Goal: Feedback & Contribution: Submit feedback/report problem

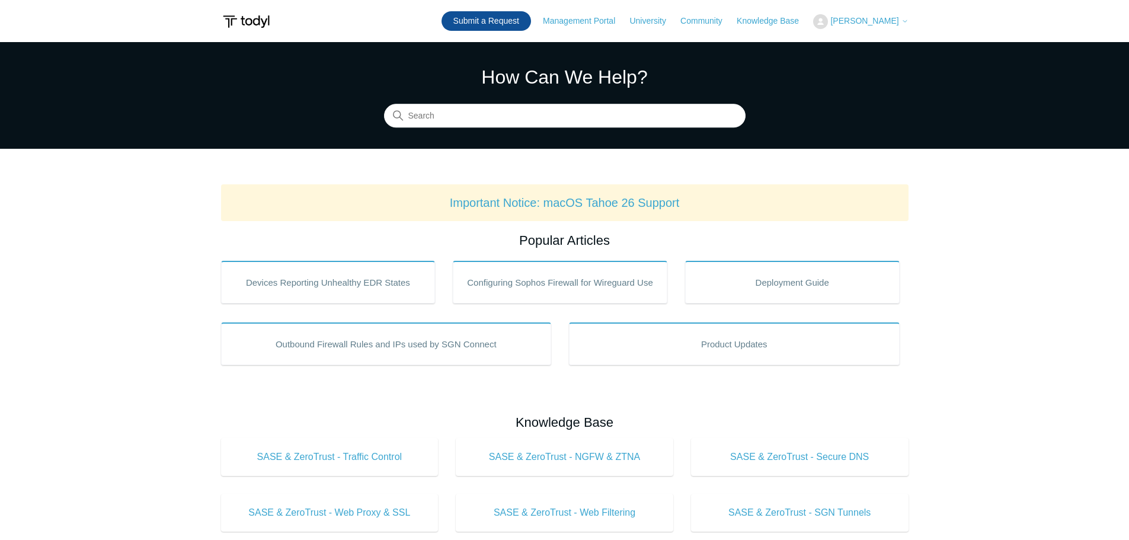
click at [489, 17] on link "Submit a Request" at bounding box center [485, 21] width 89 height 20
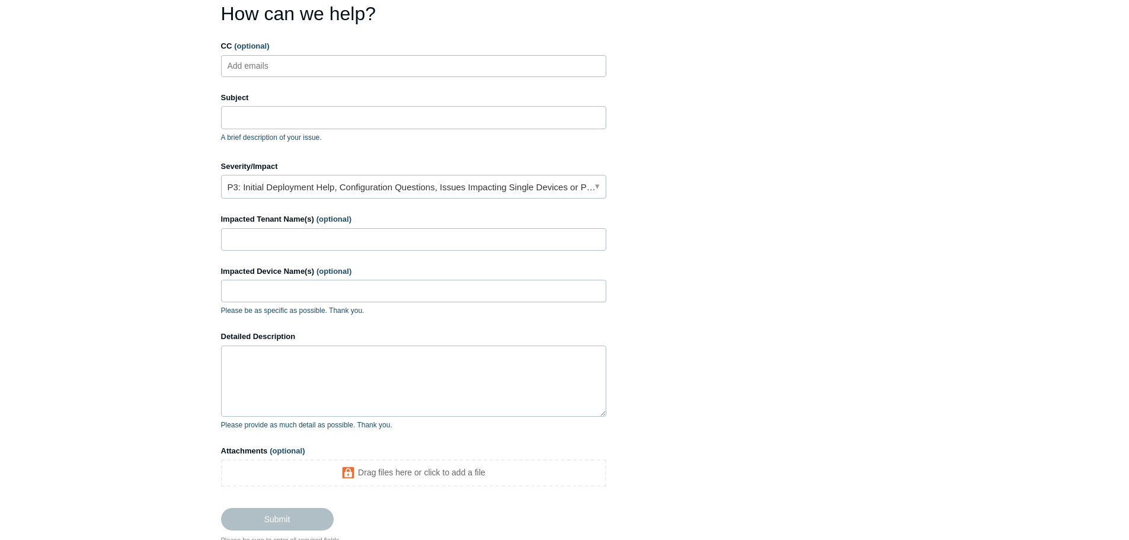
scroll to position [118, 0]
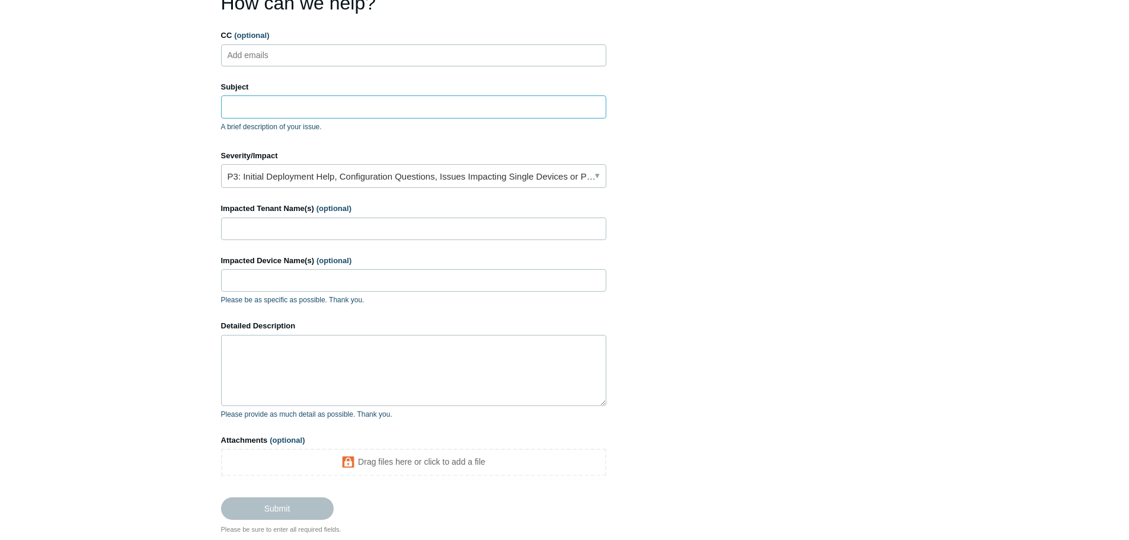
click at [282, 113] on input "Subject" at bounding box center [413, 106] width 385 height 23
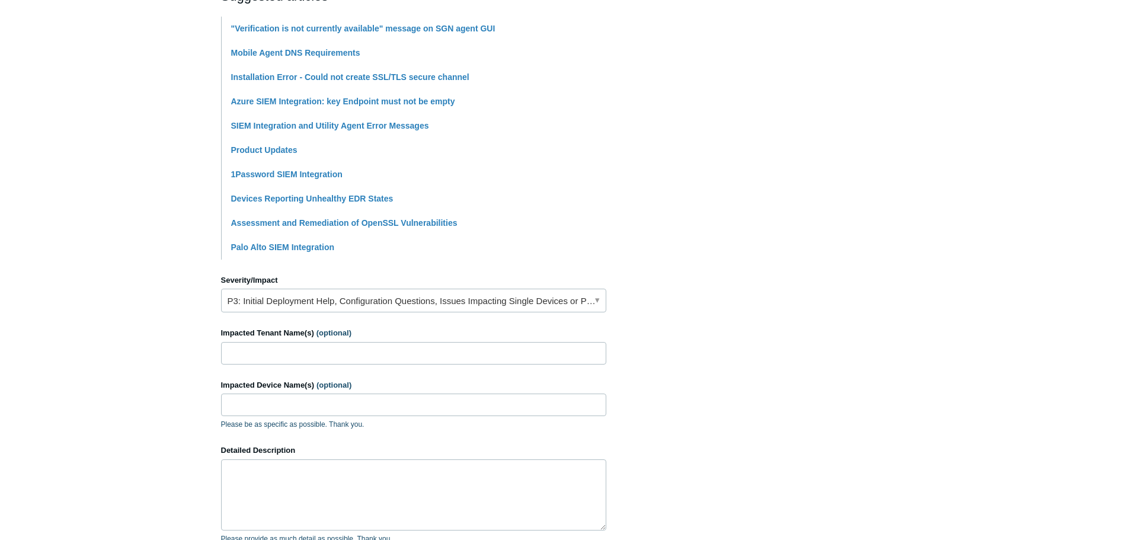
scroll to position [355, 0]
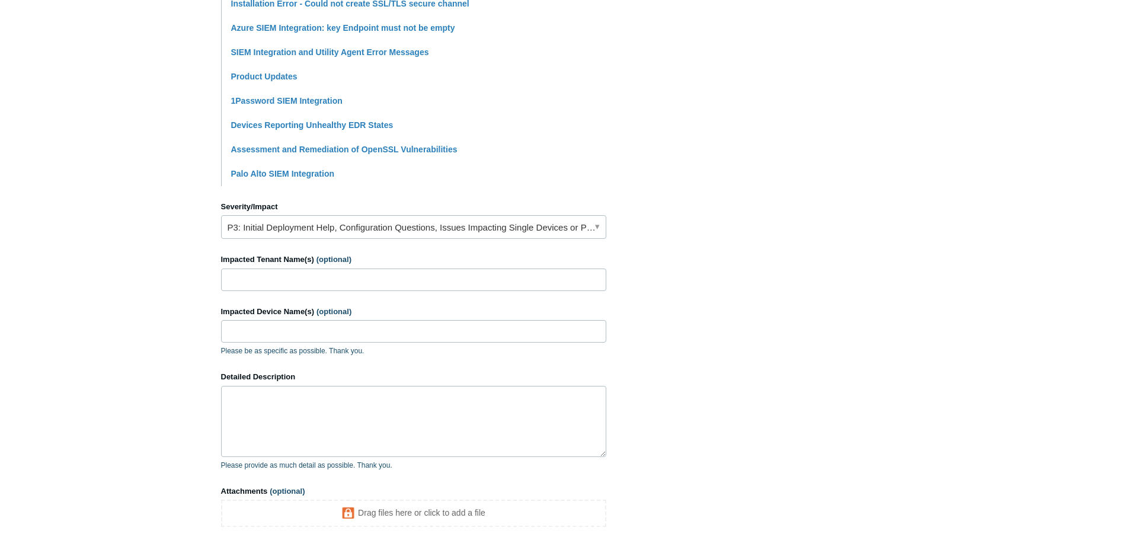
type input "Agent VS number Not Reporting"
click at [291, 286] on input "Impacted Tenant Name(s) (optional)" at bounding box center [413, 279] width 385 height 23
type input "Crane Creek Country Club"
click at [314, 344] on div "Impacted Device Name(s) (optional) Please be as specific as possible. Thank you." at bounding box center [413, 331] width 385 height 51
click at [312, 337] on input "Impacted Device Name(s) (optional)" at bounding box center [413, 331] width 385 height 23
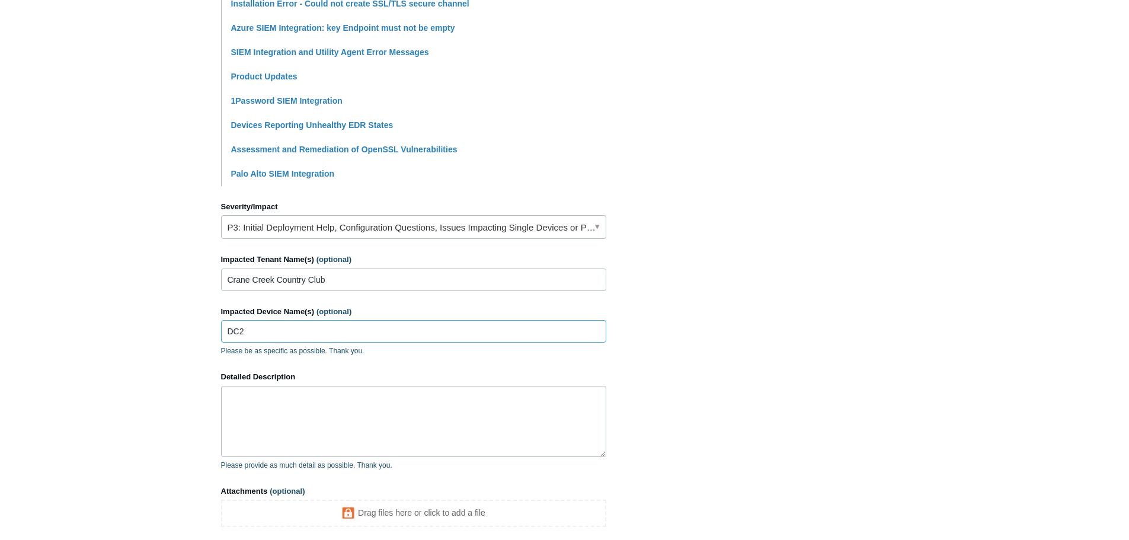
type input "DC2"
drag, startPoint x: 287, startPoint y: 387, endPoint x: 287, endPoint y: 407, distance: 19.6
click at [287, 389] on textarea "Detailed Description" at bounding box center [413, 421] width 385 height 71
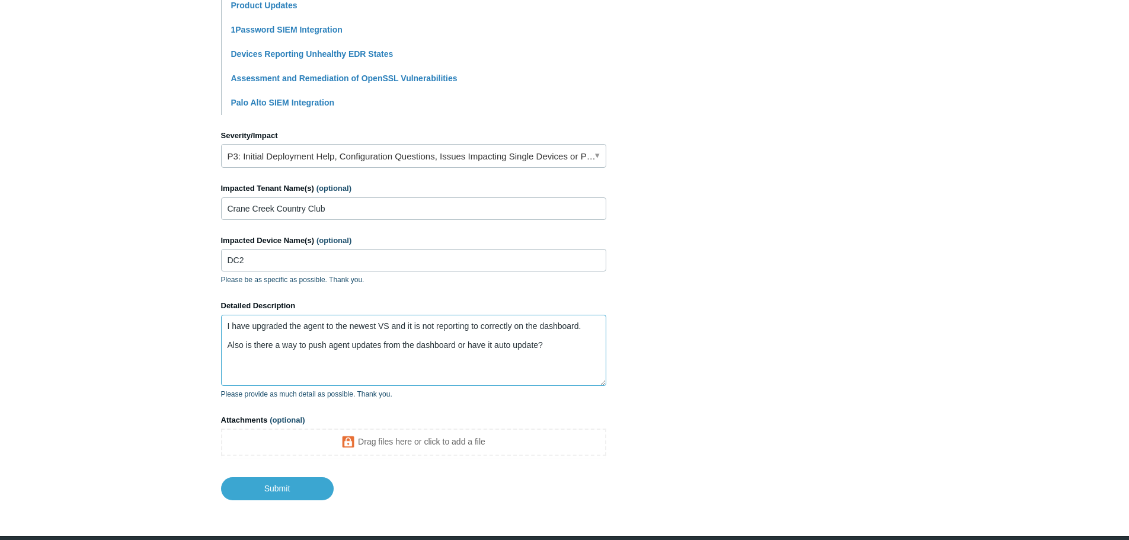
scroll to position [469, 0]
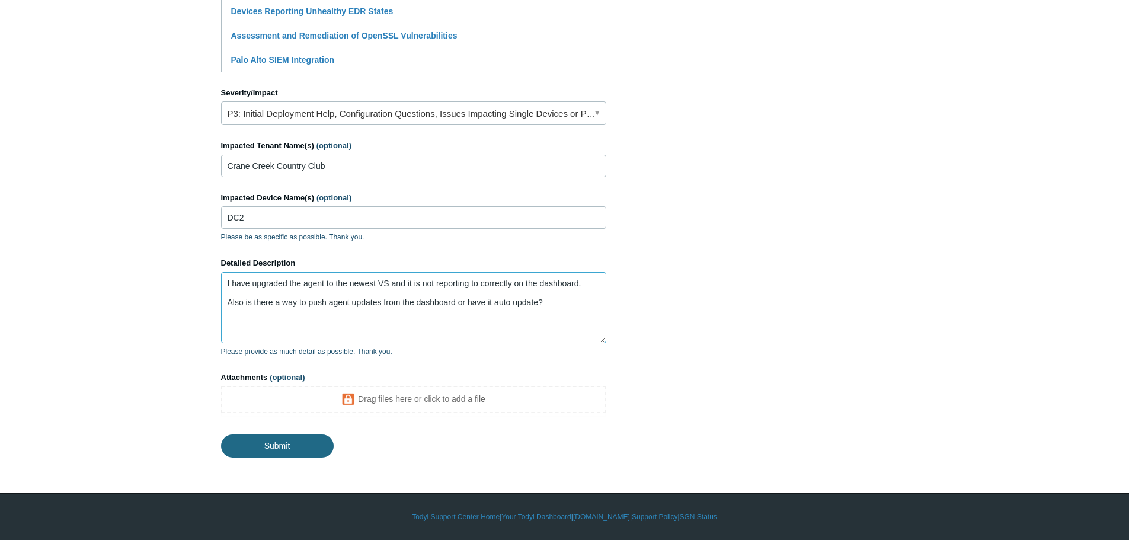
type textarea "I have upgraded the agent to the newest VS and it is not reporting to correctly…"
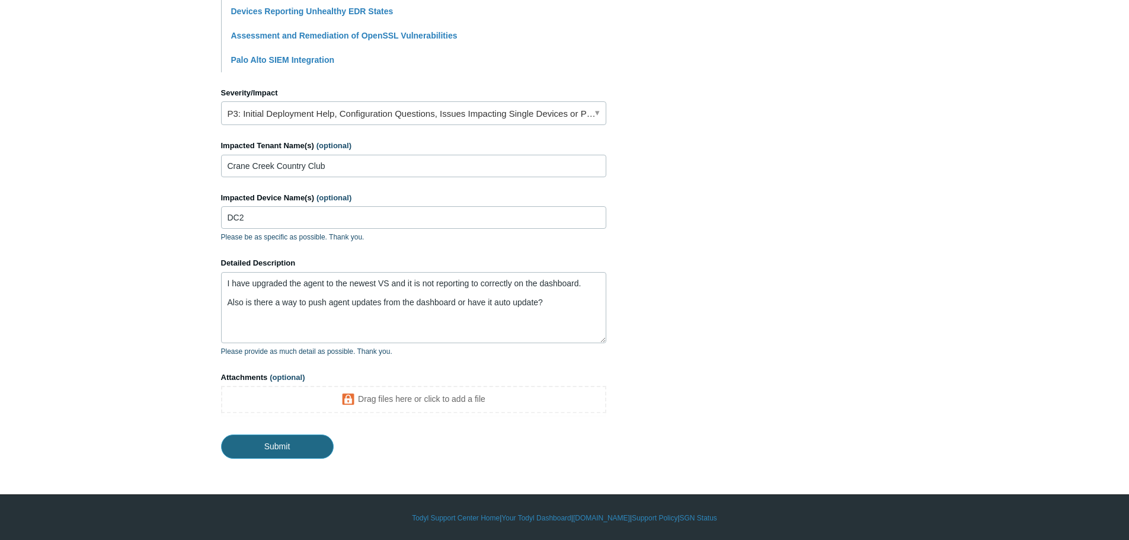
click at [267, 447] on input "Submit" at bounding box center [277, 446] width 113 height 24
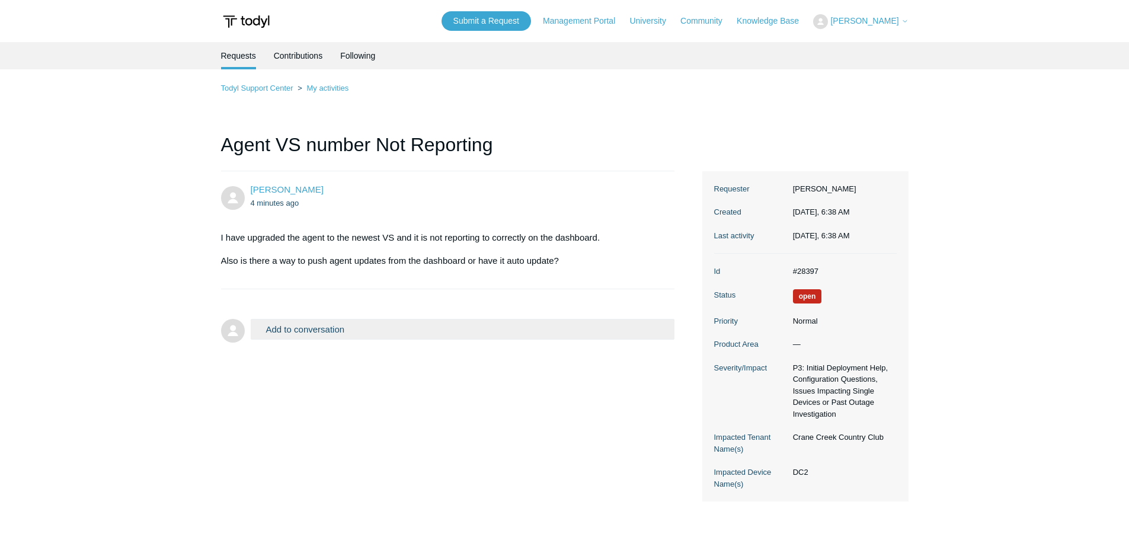
click at [771, 432] on dl "Id #28397 Status Open Priority Normal Product Area — Severity/Impact P3: Initia…" at bounding box center [805, 378] width 182 height 248
click at [585, 455] on div "Chris Rechenmacher 4 minutes ago I have upgraded the agent to the newest VS and…" at bounding box center [564, 336] width 687 height 331
